Goal: Task Accomplishment & Management: Use online tool/utility

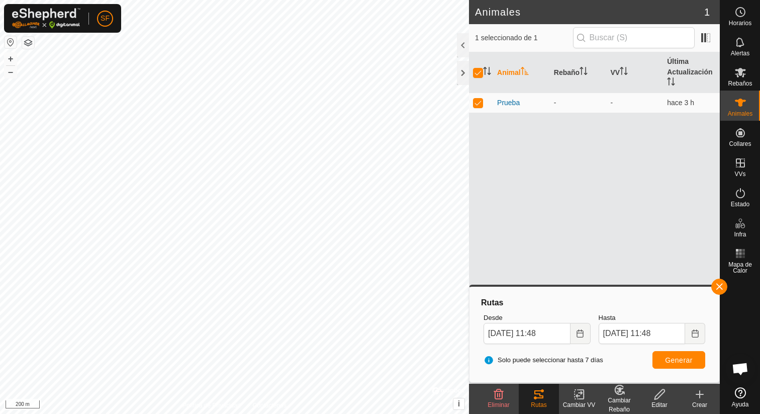
click at [576, 400] on div "Cambiar VV" at bounding box center [579, 404] width 40 height 9
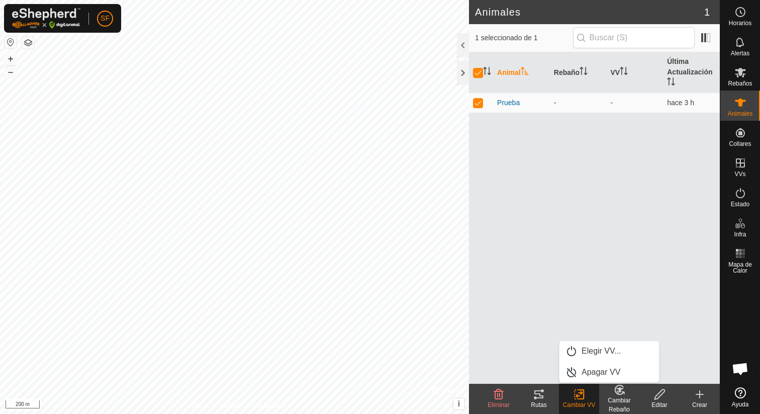
click at [547, 396] on tracks-svg-icon at bounding box center [539, 394] width 40 height 12
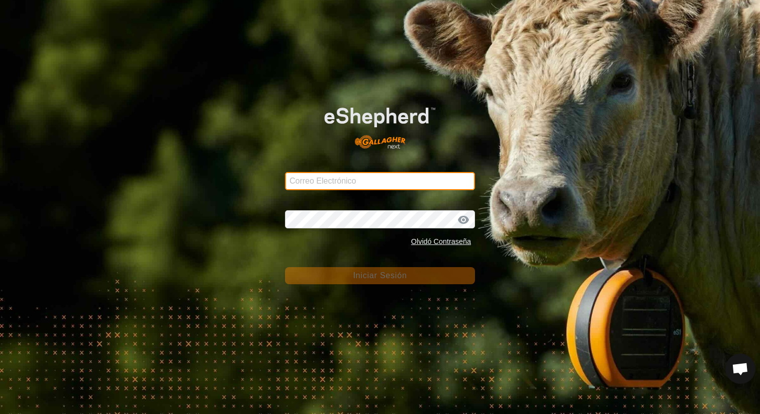
click at [303, 180] on input "Correo Electrónico" at bounding box center [380, 181] width 190 height 18
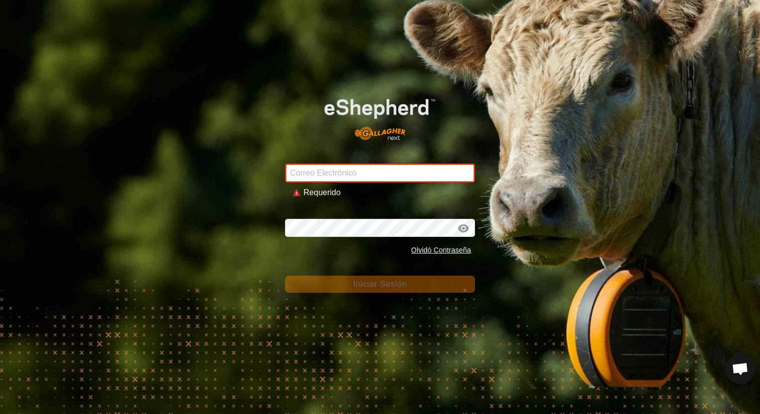
type input "[EMAIL_ADDRESS][DOMAIN_NAME]"
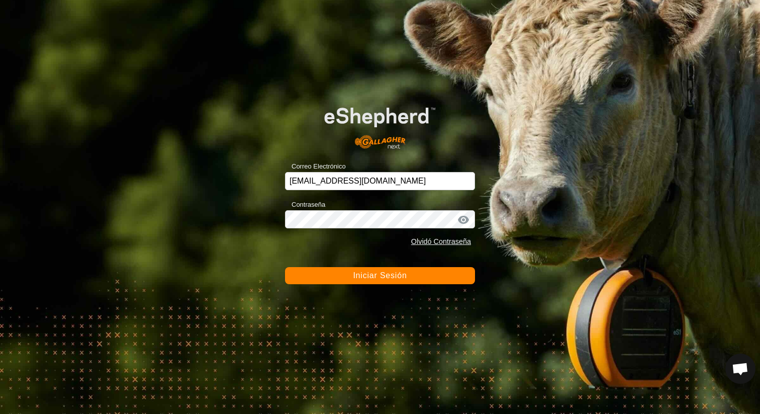
click at [348, 270] on button "Iniciar Sesión" at bounding box center [380, 275] width 190 height 17
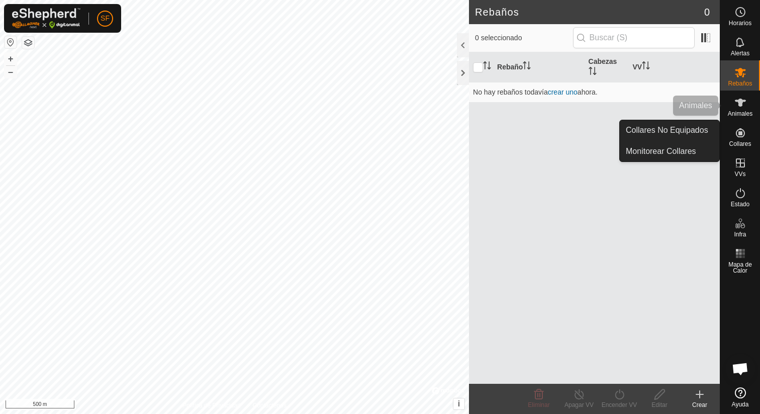
click at [739, 113] on span "Animales" at bounding box center [740, 114] width 25 height 6
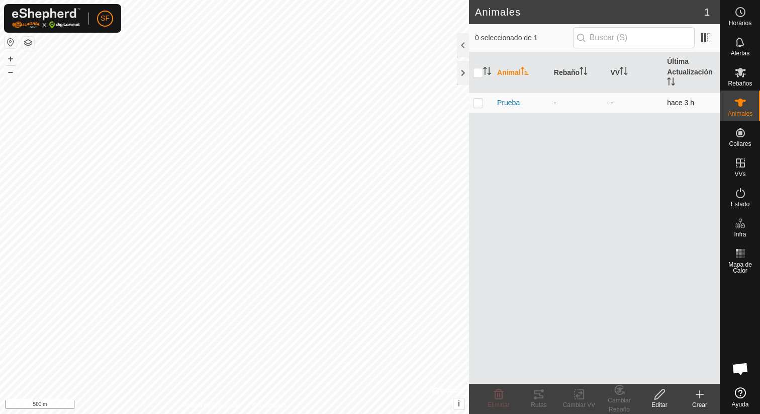
click at [480, 96] on td at bounding box center [481, 102] width 24 height 20
checkbox input "true"
click at [545, 391] on tracks-svg-icon at bounding box center [539, 394] width 40 height 12
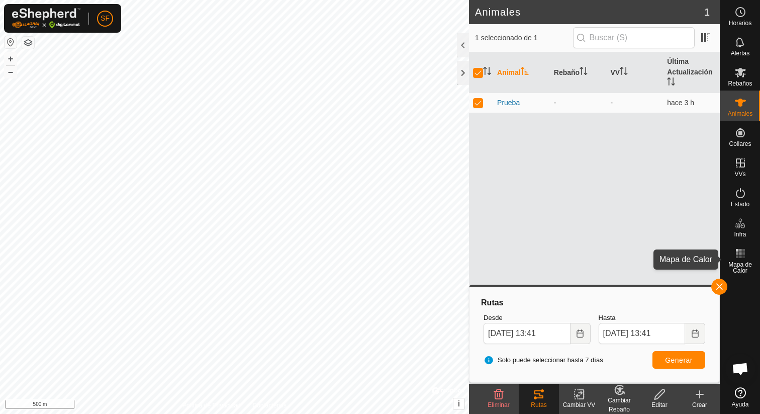
click at [740, 254] on rect at bounding box center [740, 253] width 3 height 3
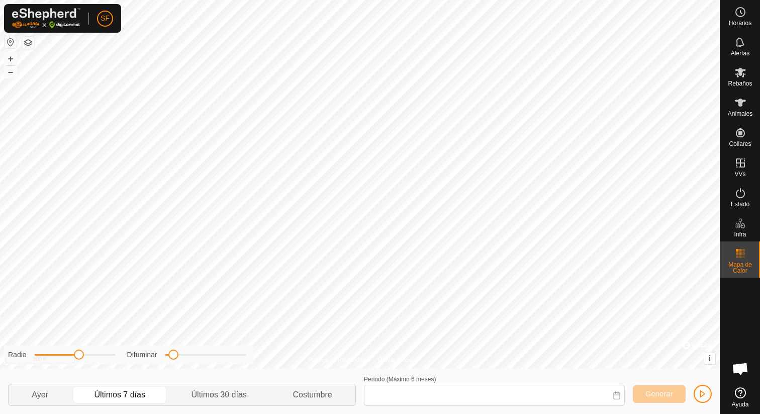
type input "[DATE] - [DATE]"
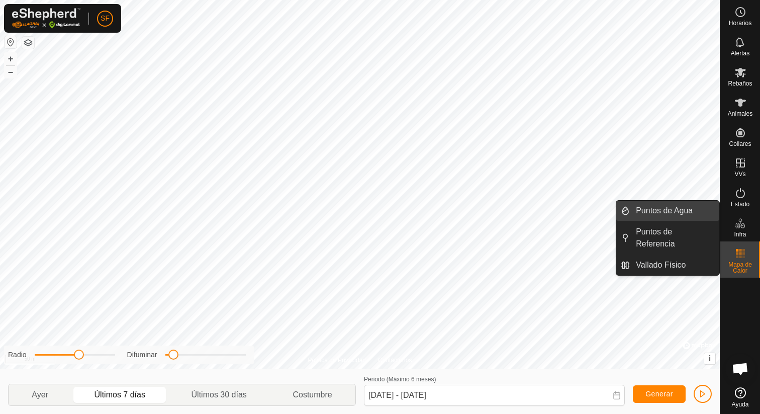
click at [693, 215] on link "Puntos de Agua" at bounding box center [674, 211] width 89 height 20
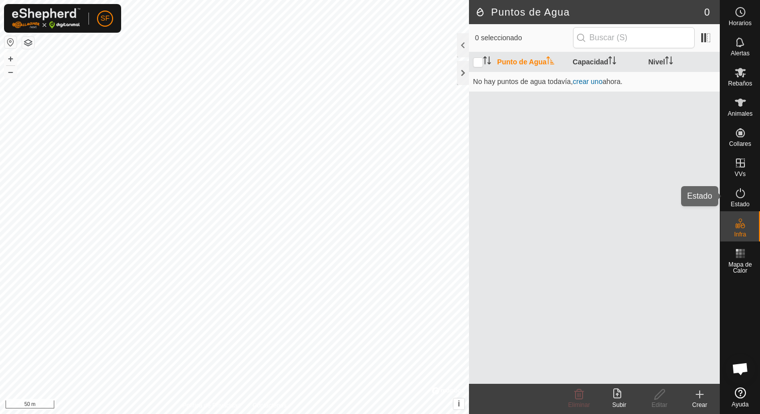
click at [733, 188] on es-activation-svg-icon at bounding box center [740, 193] width 18 height 16
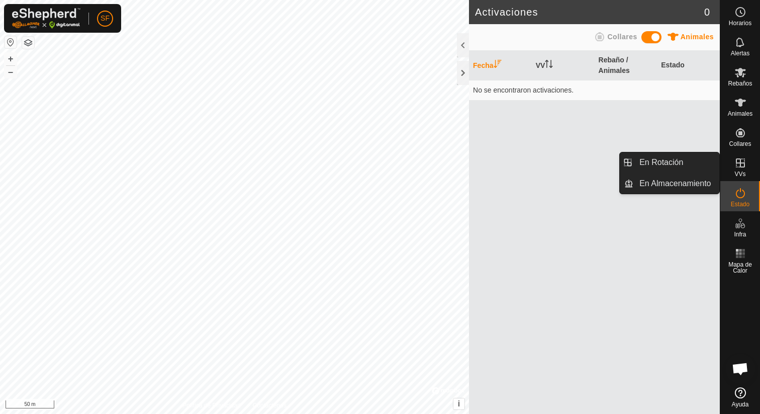
click at [743, 169] on es-virtualpaddocks-svg-icon at bounding box center [740, 163] width 18 height 16
click at [740, 162] on icon at bounding box center [740, 162] width 9 height 9
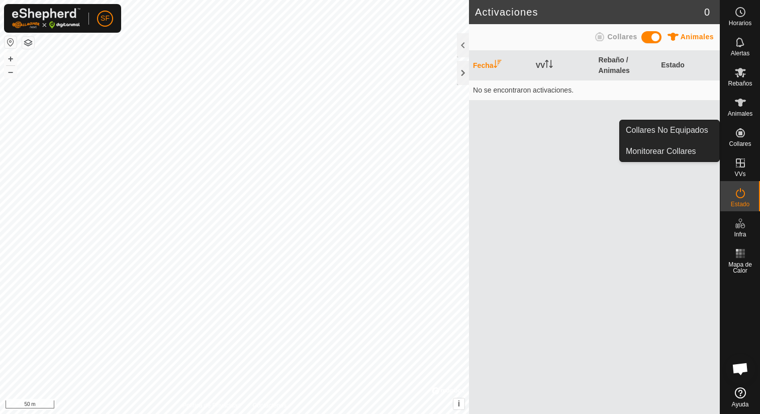
click at [737, 130] on icon at bounding box center [740, 132] width 9 height 9
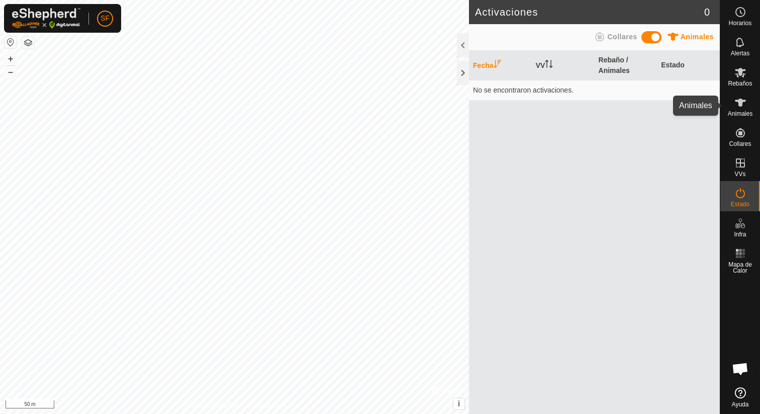
click at [738, 106] on icon at bounding box center [740, 102] width 11 height 8
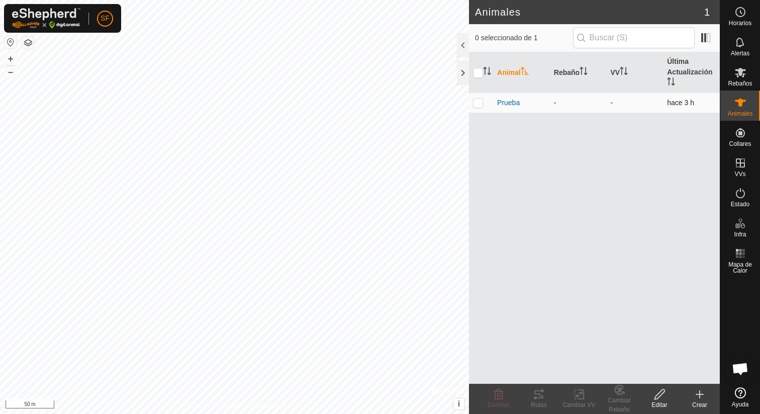
click at [481, 104] on p-checkbox at bounding box center [478, 102] width 10 height 8
checkbox input "true"
click at [481, 104] on p-checkbox at bounding box center [478, 102] width 10 height 8
checkbox input "false"
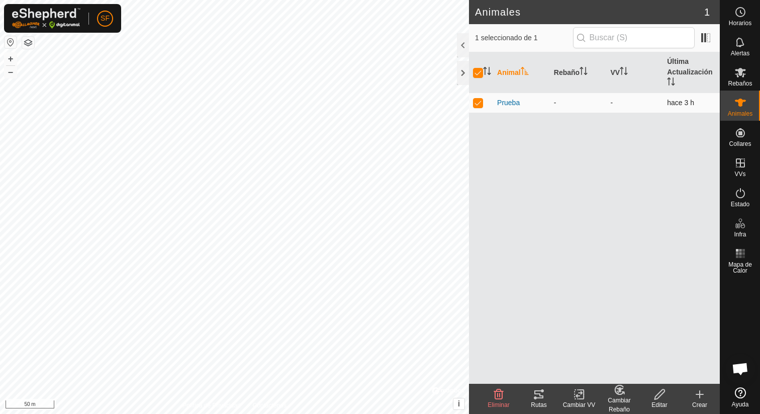
checkbox input "false"
click at [745, 76] on icon at bounding box center [740, 72] width 12 height 12
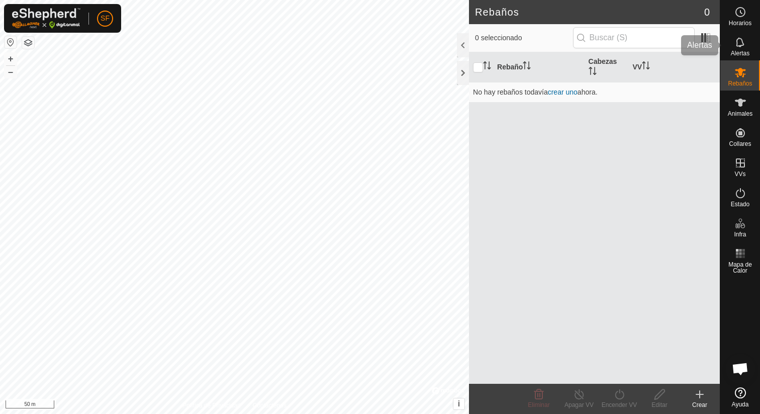
click at [740, 45] on icon at bounding box center [740, 42] width 12 height 12
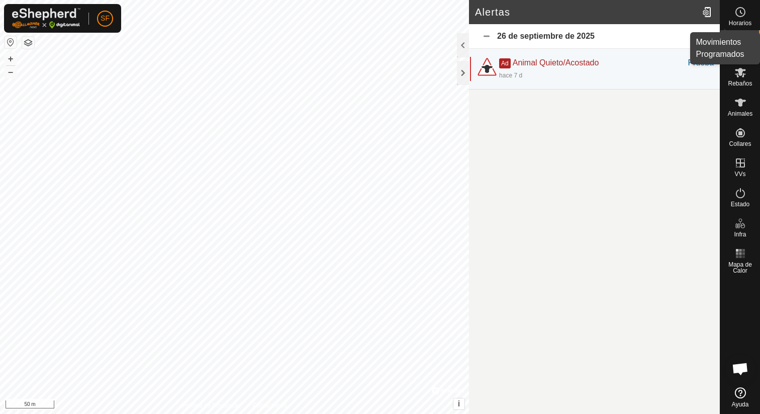
click at [742, 20] on span "Horarios" at bounding box center [740, 23] width 23 height 6
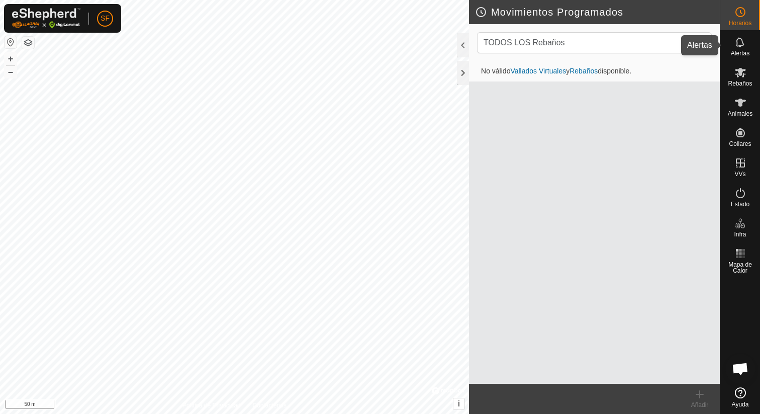
click at [739, 42] on icon at bounding box center [740, 42] width 12 height 12
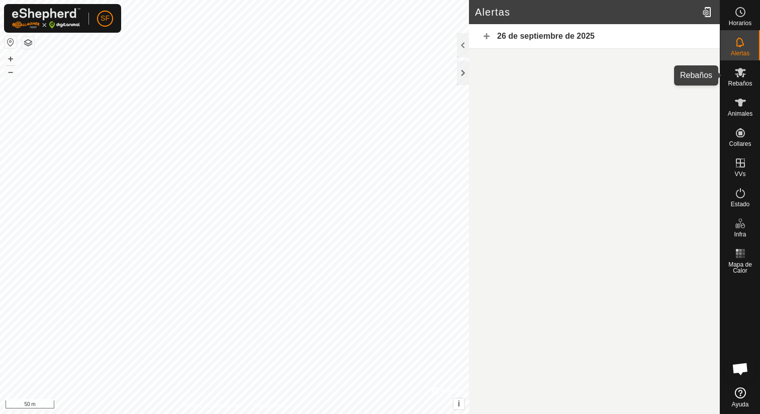
click at [749, 81] on span "Rebaños" at bounding box center [740, 83] width 24 height 6
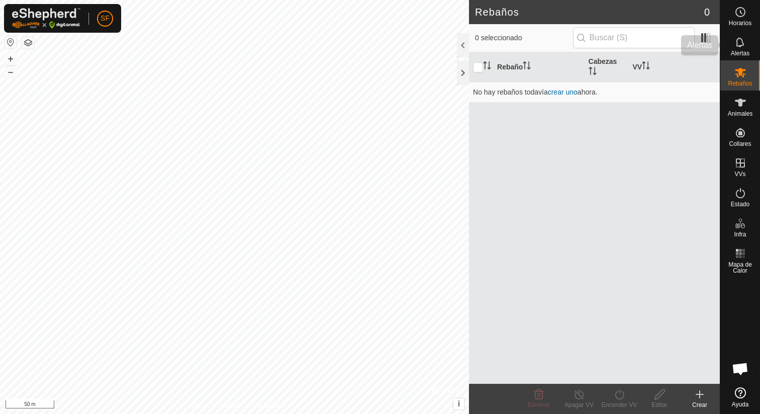
click at [745, 46] on icon at bounding box center [740, 42] width 12 height 12
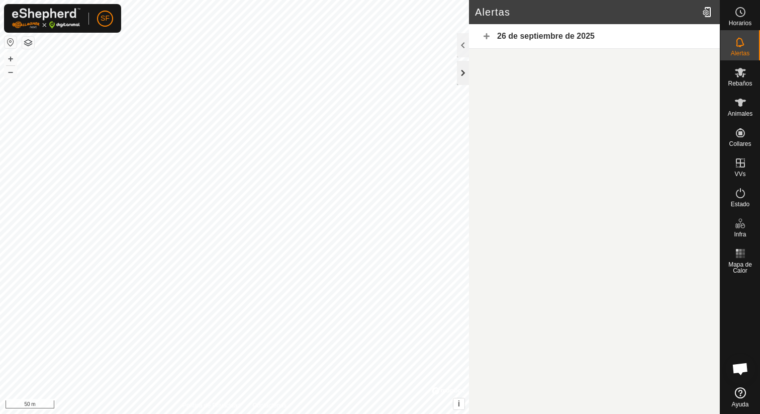
click at [466, 67] on div at bounding box center [463, 73] width 12 height 24
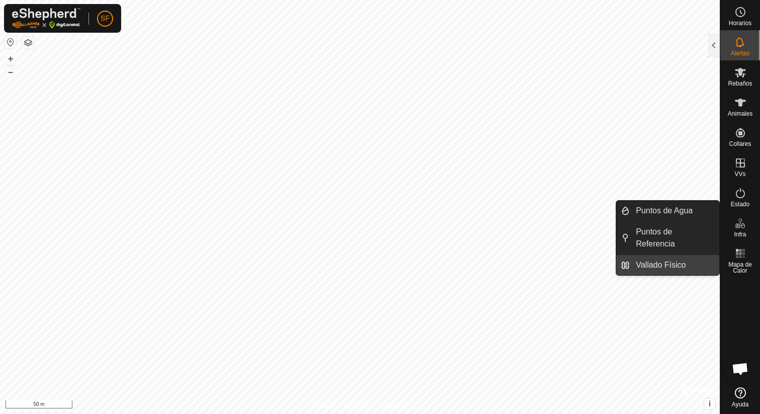
click at [655, 268] on link "Vallado Físico" at bounding box center [674, 265] width 89 height 20
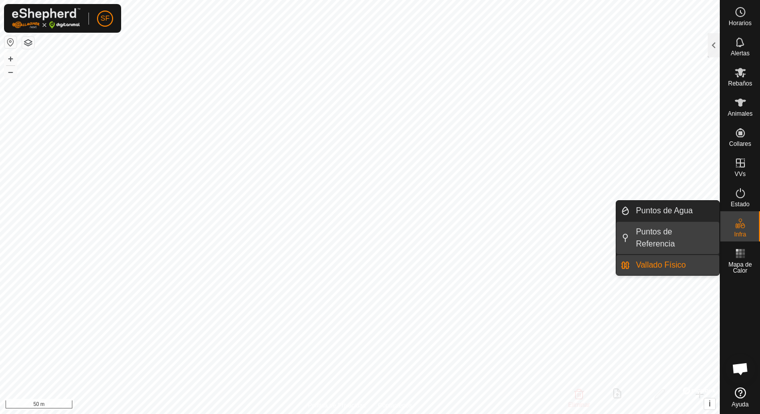
click at [645, 234] on link "Puntos de Referencia" at bounding box center [674, 238] width 89 height 32
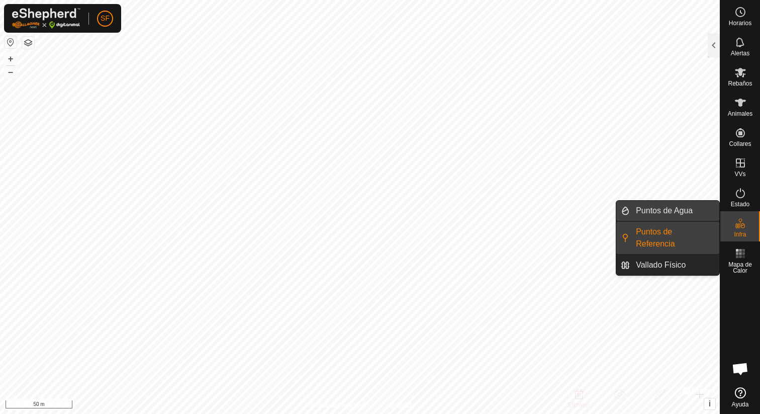
click at [663, 207] on link "Puntos de Agua" at bounding box center [674, 211] width 89 height 20
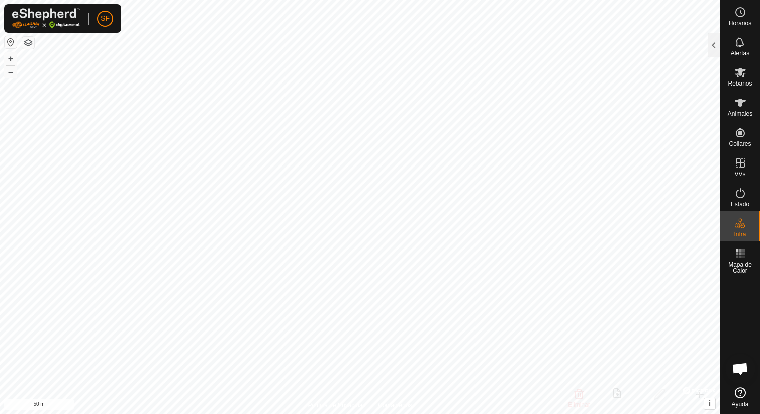
click at [28, 41] on button "button" at bounding box center [28, 43] width 12 height 12
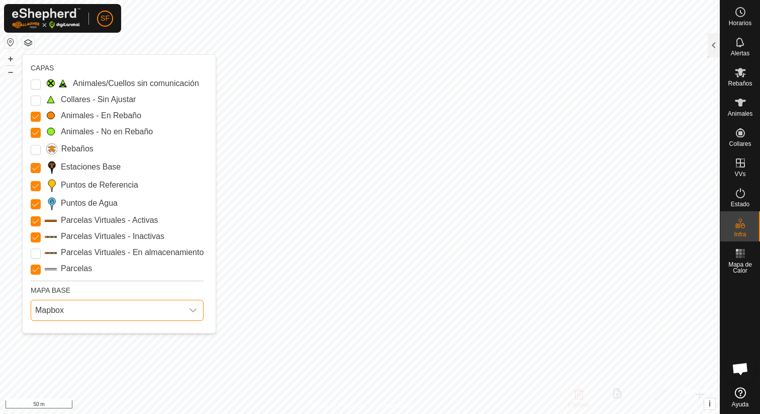
click at [64, 302] on span "Mapbox" at bounding box center [107, 310] width 152 height 20
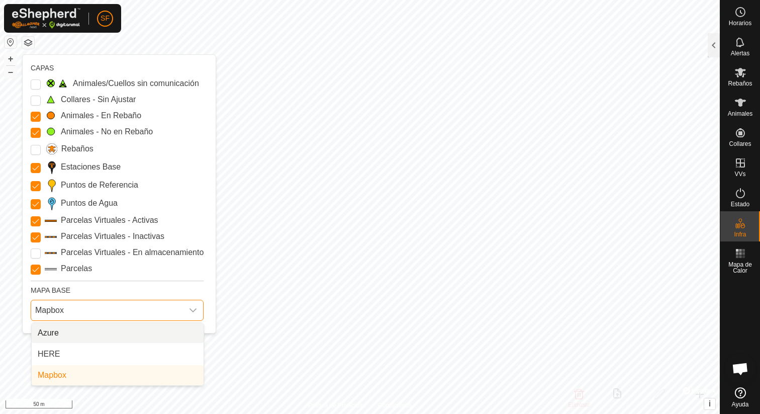
click at [64, 303] on span "Mapbox" at bounding box center [107, 310] width 152 height 20
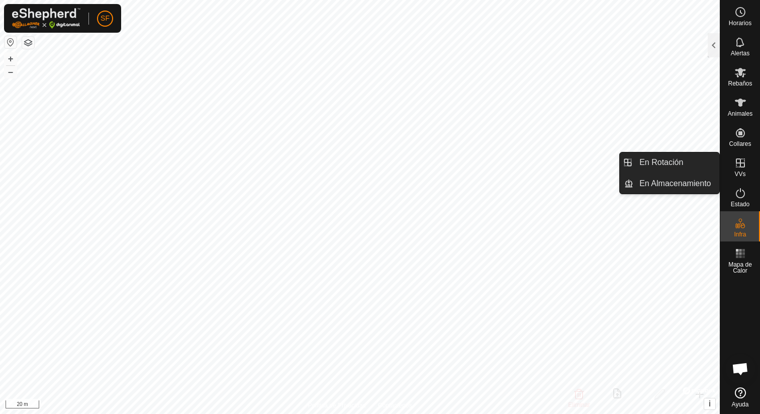
click at [732, 170] on es-virtualpaddocks-svg-icon at bounding box center [740, 163] width 18 height 16
click at [678, 163] on link "En Rotación" at bounding box center [676, 162] width 86 height 20
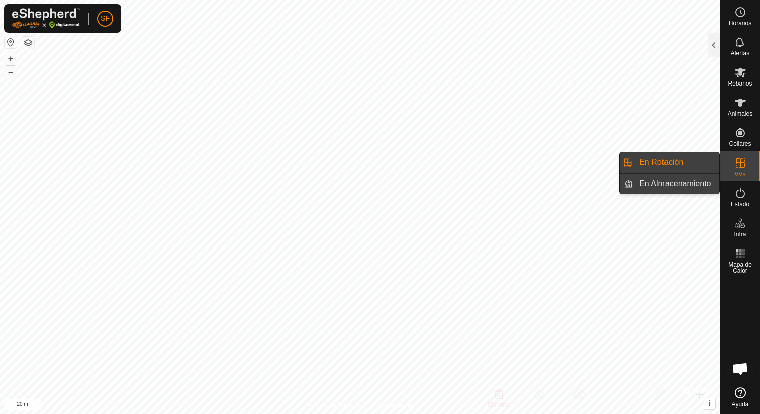
click at [679, 176] on link "En Almacenamiento" at bounding box center [676, 183] width 86 height 20
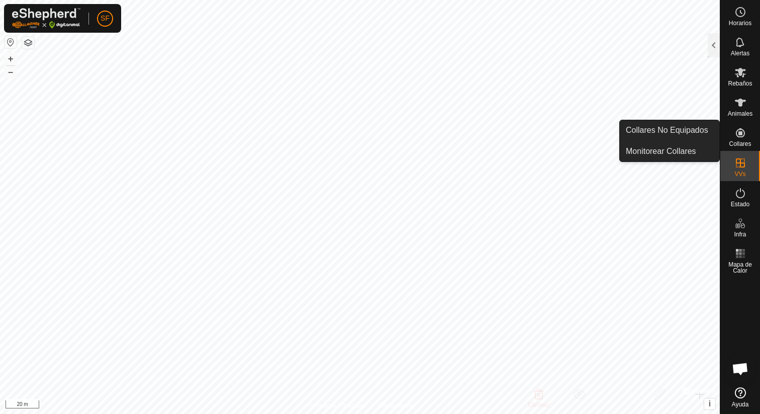
click at [737, 139] on es-neckbands-svg-icon at bounding box center [740, 133] width 18 height 16
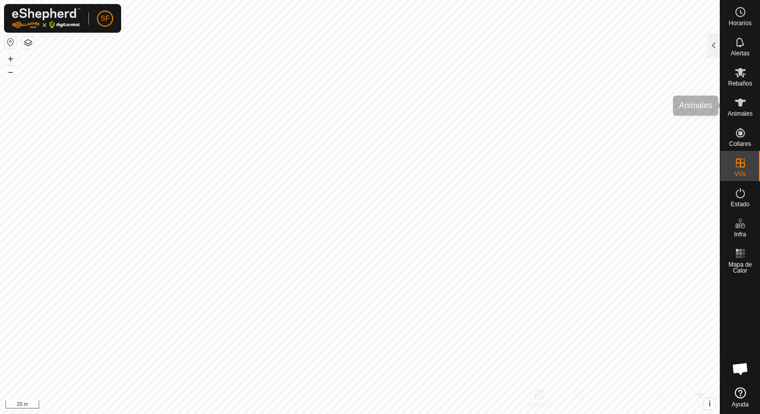
click at [737, 114] on span "Animales" at bounding box center [740, 114] width 25 height 6
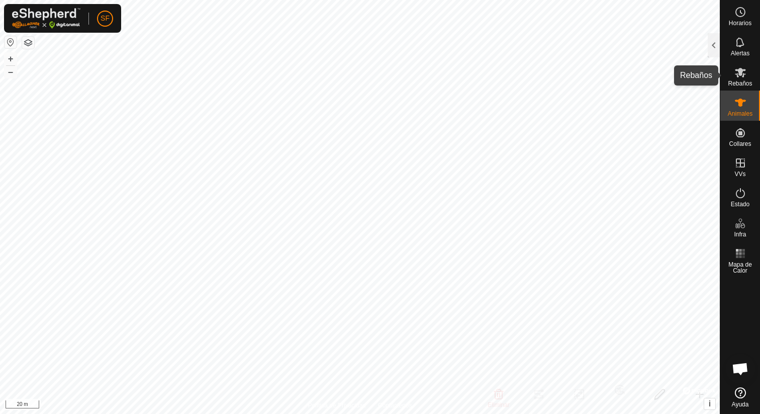
click at [747, 81] on span "Rebaños" at bounding box center [740, 83] width 24 height 6
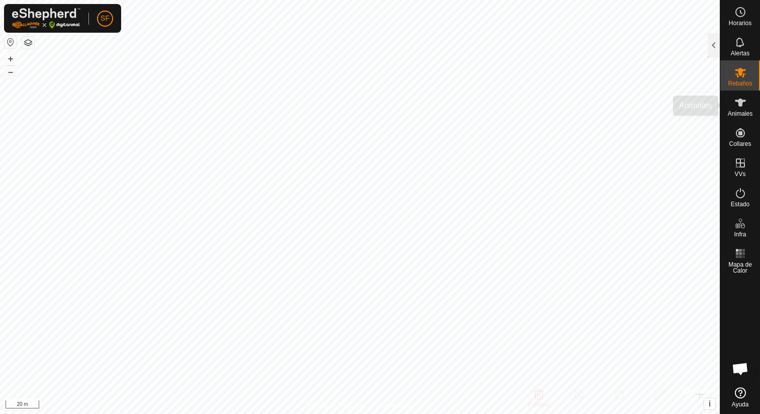
click at [731, 119] on div "Animales" at bounding box center [740, 105] width 40 height 30
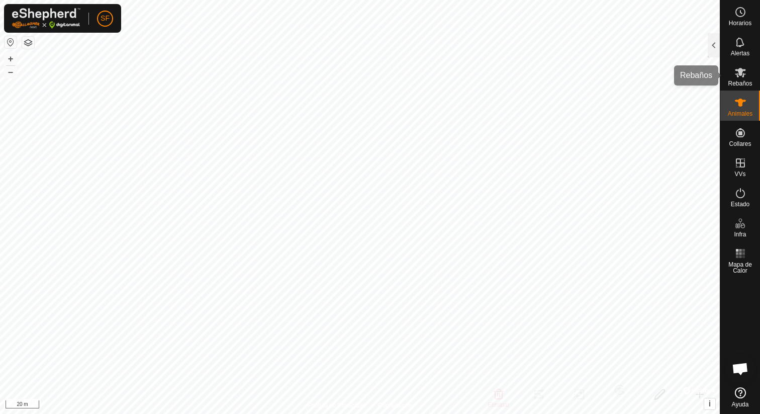
click at [742, 70] on icon at bounding box center [740, 73] width 11 height 10
click at [714, 54] on div at bounding box center [714, 45] width 12 height 24
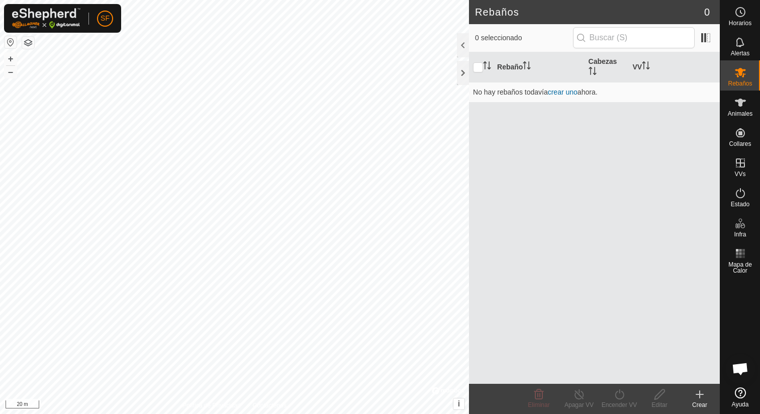
click at [731, 106] on es-animals-svg-icon at bounding box center [740, 102] width 18 height 16
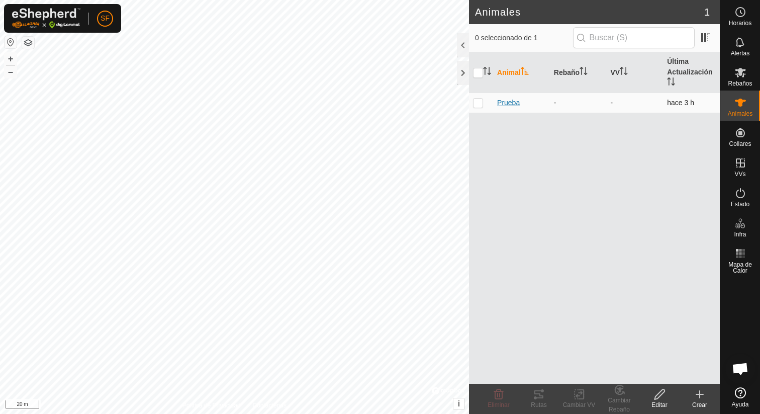
click at [507, 104] on span "Prueba" at bounding box center [508, 102] width 23 height 11
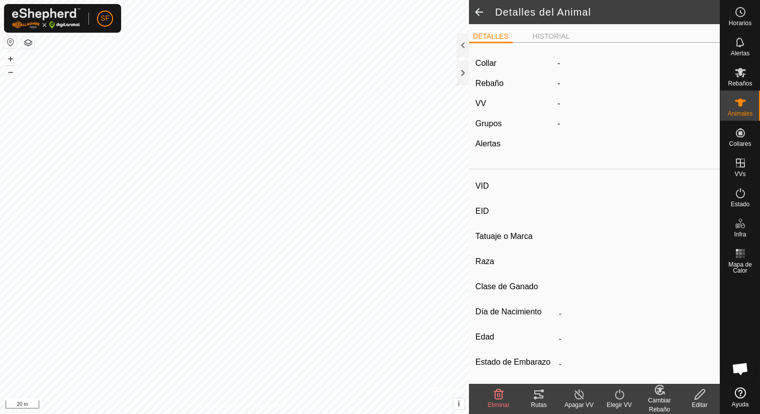
type input "Prueba"
type input "-"
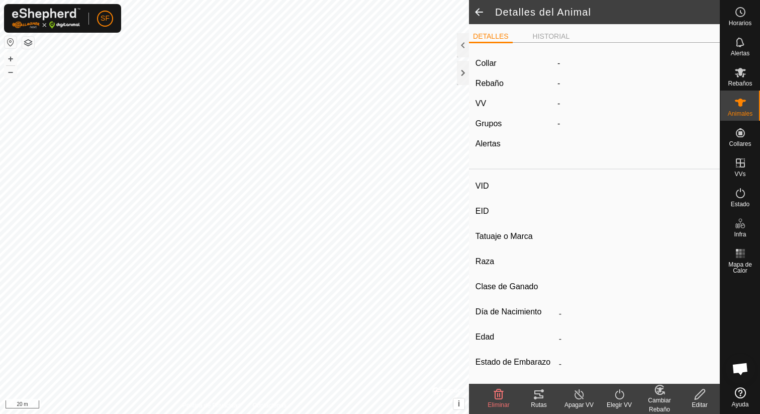
type input "0 kg"
type input "-"
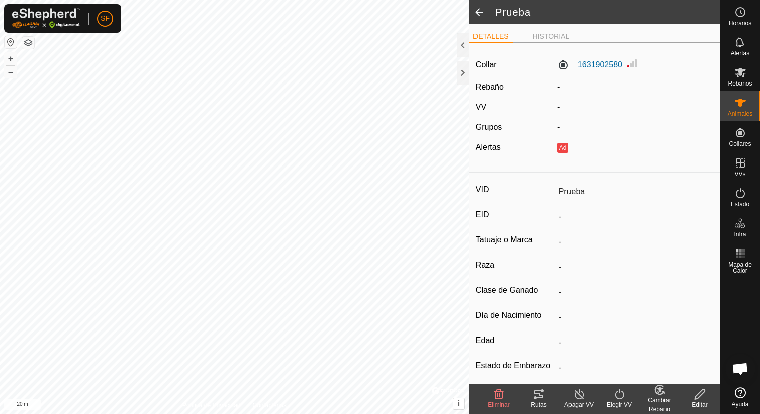
click at [481, 11] on span at bounding box center [479, 12] width 20 height 24
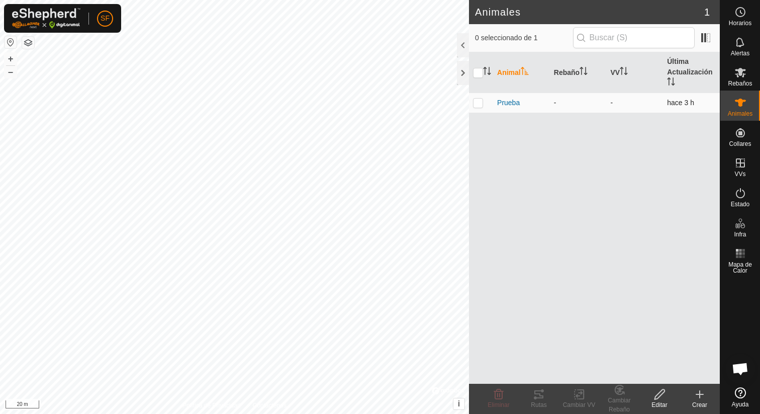
click at [477, 105] on p-checkbox at bounding box center [478, 102] width 10 height 8
checkbox input "true"
click at [548, 397] on tracks-svg-icon at bounding box center [539, 394] width 40 height 12
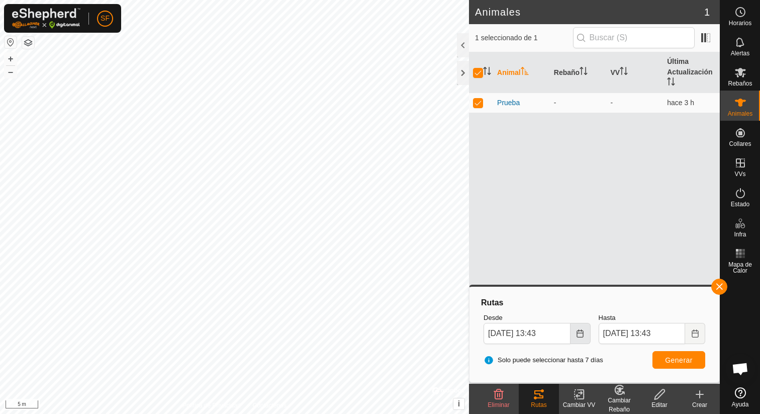
click at [582, 336] on icon "Choose Date" at bounding box center [580, 333] width 8 height 8
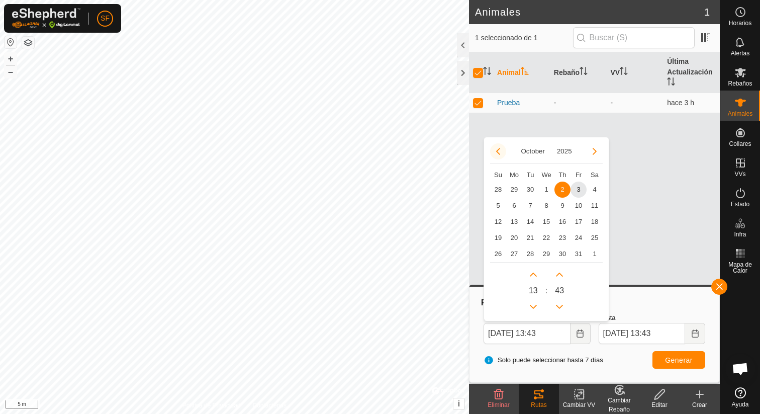
click at [503, 150] on button "Previous Month" at bounding box center [498, 151] width 16 height 16
click at [548, 225] on span "17" at bounding box center [546, 222] width 16 height 16
type input "[DATE] 13:43"
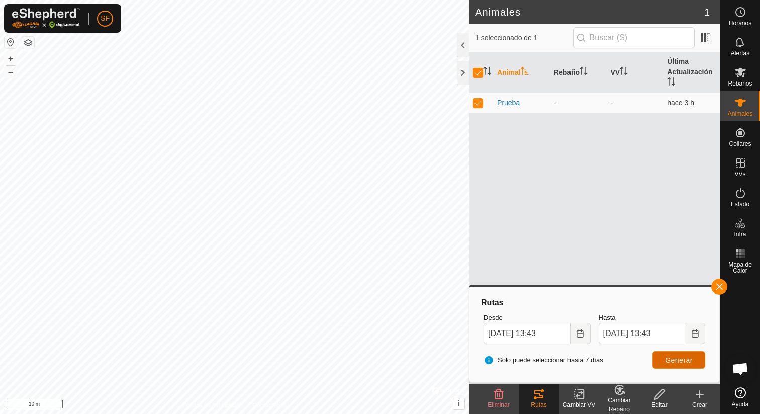
click at [660, 363] on button "Generar" at bounding box center [678, 360] width 53 height 18
click at [698, 339] on button "Choose Date" at bounding box center [695, 333] width 20 height 21
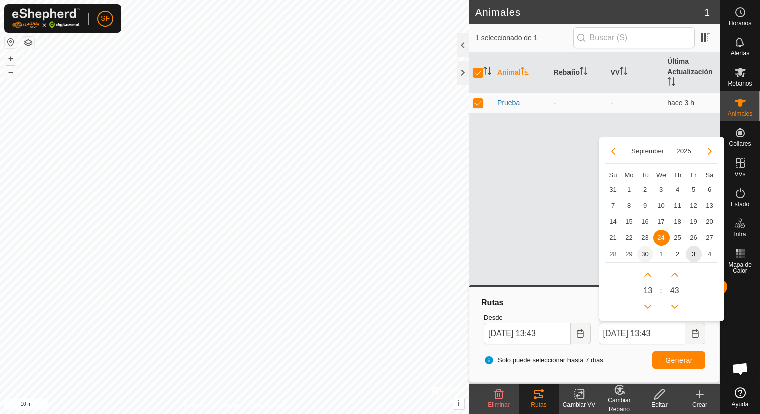
click at [644, 254] on span "30" at bounding box center [645, 254] width 16 height 16
type input "[DATE] 13:43"
